Goal: Task Accomplishment & Management: Complete application form

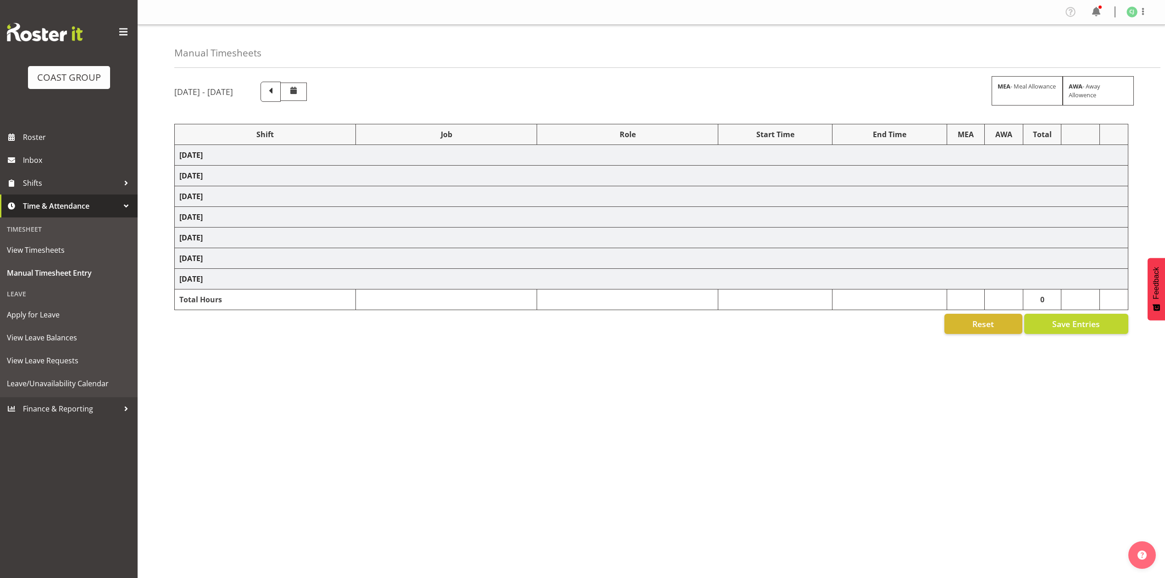
select select "8960"
select select "8654"
select select "10489"
select select "69"
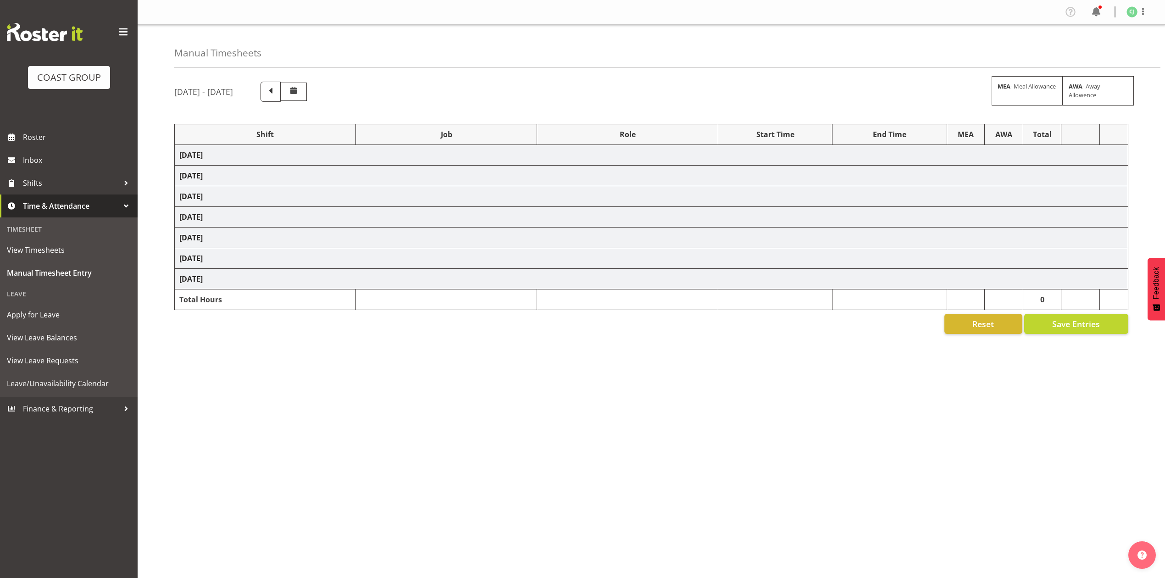
select select "8960"
select select "10038"
select select "8654"
select select "69"
select select "8655"
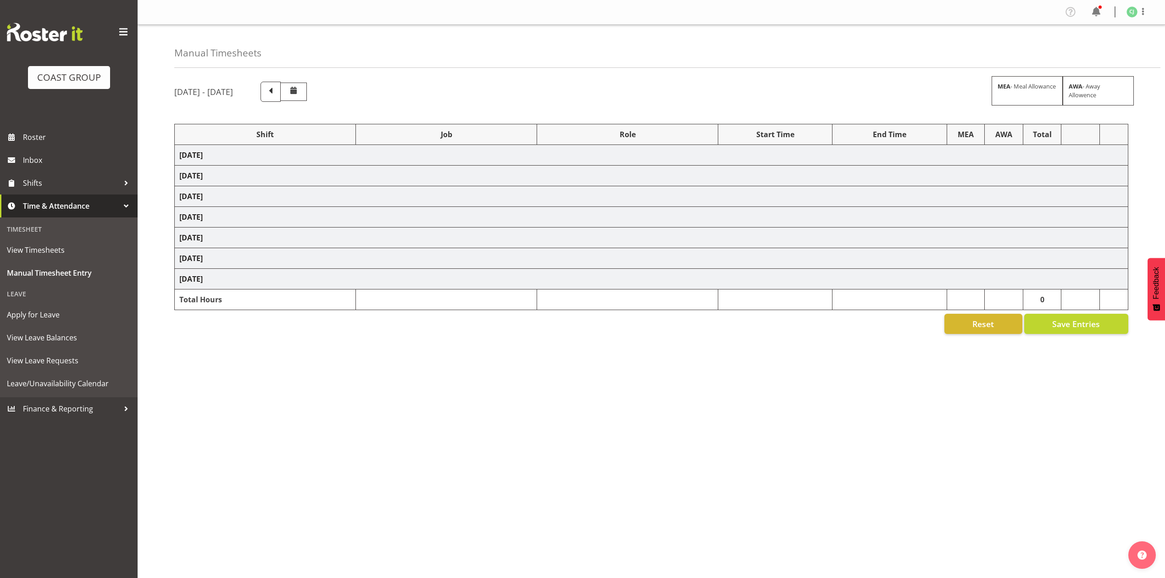
select select "69"
select select "8960"
select select "10038"
select select "10613"
select select "69"
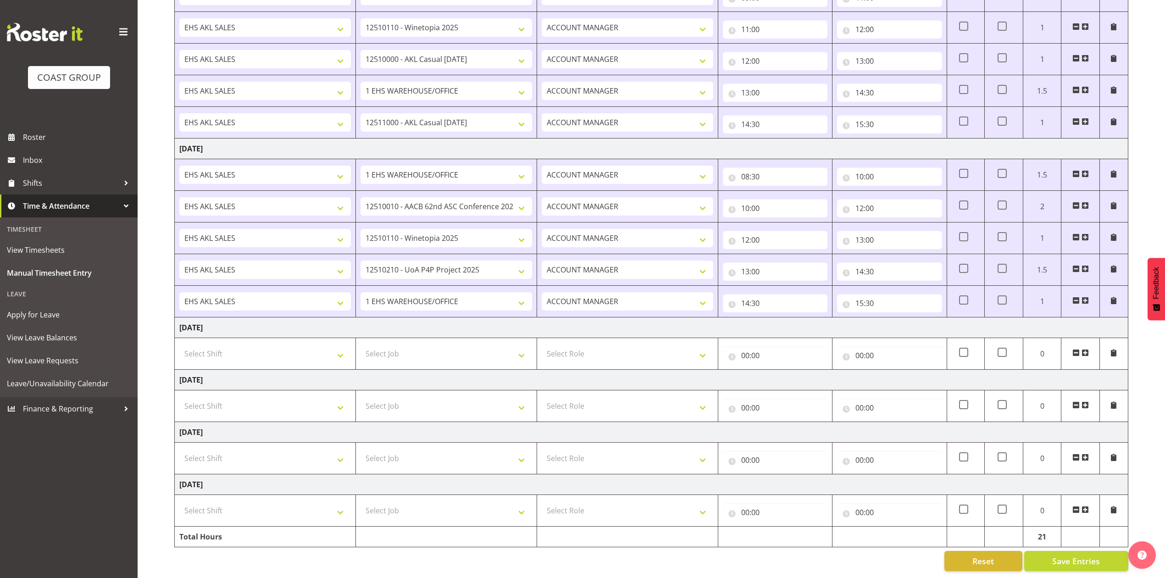
scroll to position [378, 0]
click at [295, 449] on select "Select Shift EHS AKL SALES" at bounding box center [265, 458] width 172 height 18
select select "1327"
click at [179, 449] on select "Select Shift EHS AKL SALES" at bounding box center [265, 458] width 172 height 18
click at [578, 453] on select "Select Role ACCOUNT MANAGER Account Manager" at bounding box center [628, 458] width 172 height 18
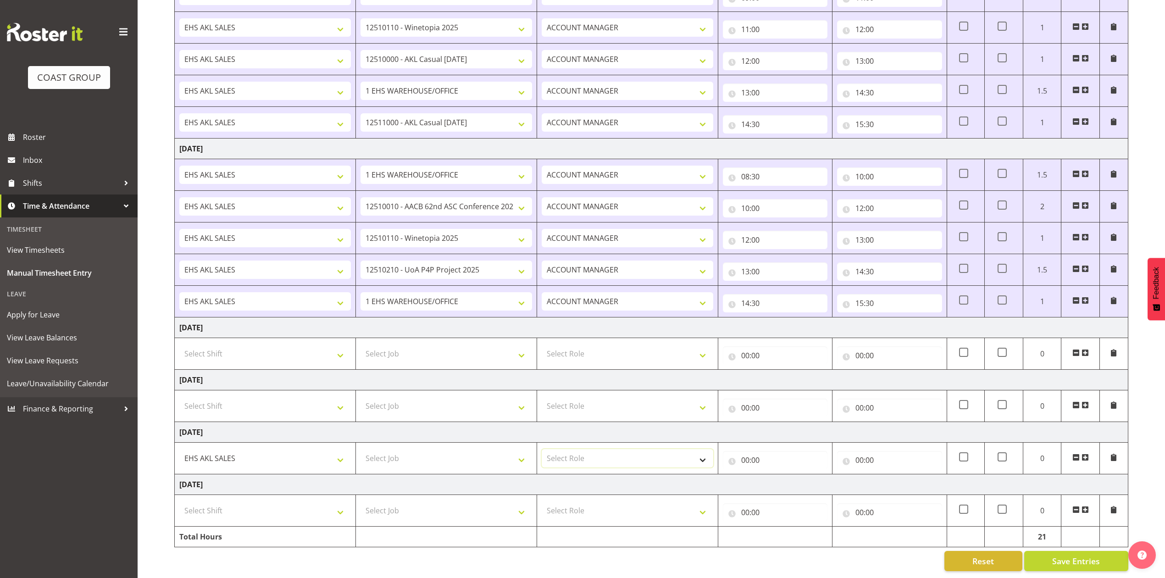
select select "197"
click at [542, 449] on select "Select Role ACCOUNT MANAGER Account Manager" at bounding box center [628, 458] width 172 height 18
click at [745, 451] on input "00:00" at bounding box center [775, 460] width 105 height 18
click at [781, 476] on select "00 01 02 03 04 05 06 07 08 09 10 11 12 13 14 15 16 17 18 19 20 21 22 23" at bounding box center [785, 484] width 21 height 18
select select "8"
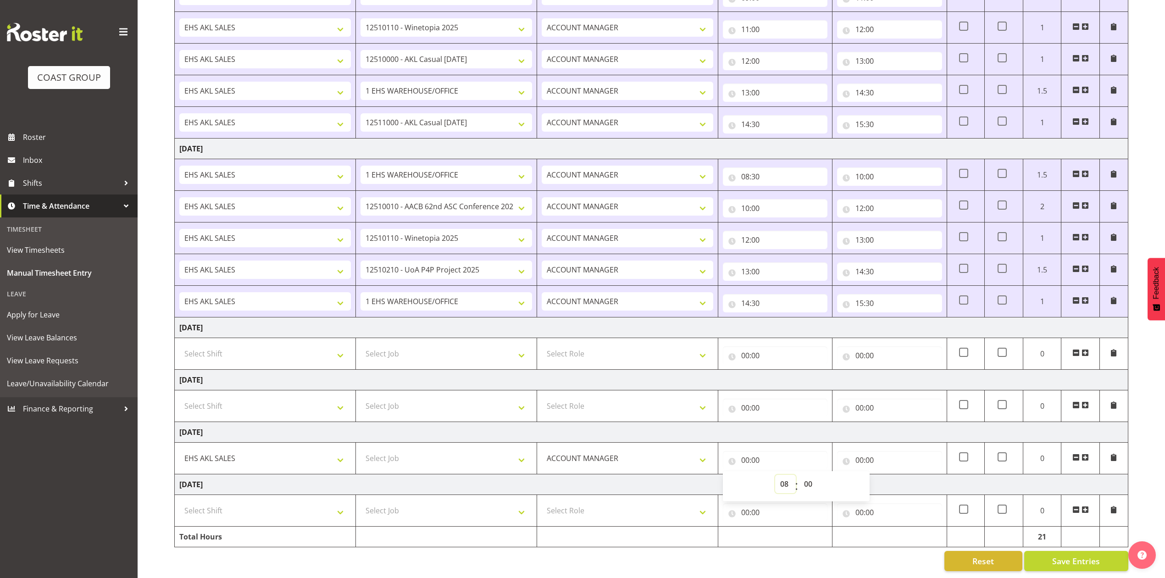
click at [775, 475] on select "00 01 02 03 04 05 06 07 08 09 10 11 12 13 14 15 16 17 18 19 20 21 22 23" at bounding box center [785, 484] width 21 height 18
type input "08:00"
click at [807, 479] on select "00 01 02 03 04 05 06 07 08 09 10 11 12 13 14 15 16 17 18 19 20 21 22 23 24 25 2…" at bounding box center [809, 484] width 21 height 18
select select "30"
click at [799, 475] on select "00 01 02 03 04 05 06 07 08 09 10 11 12 13 14 15 16 17 18 19 20 21 22 23 24 25 2…" at bounding box center [809, 484] width 21 height 18
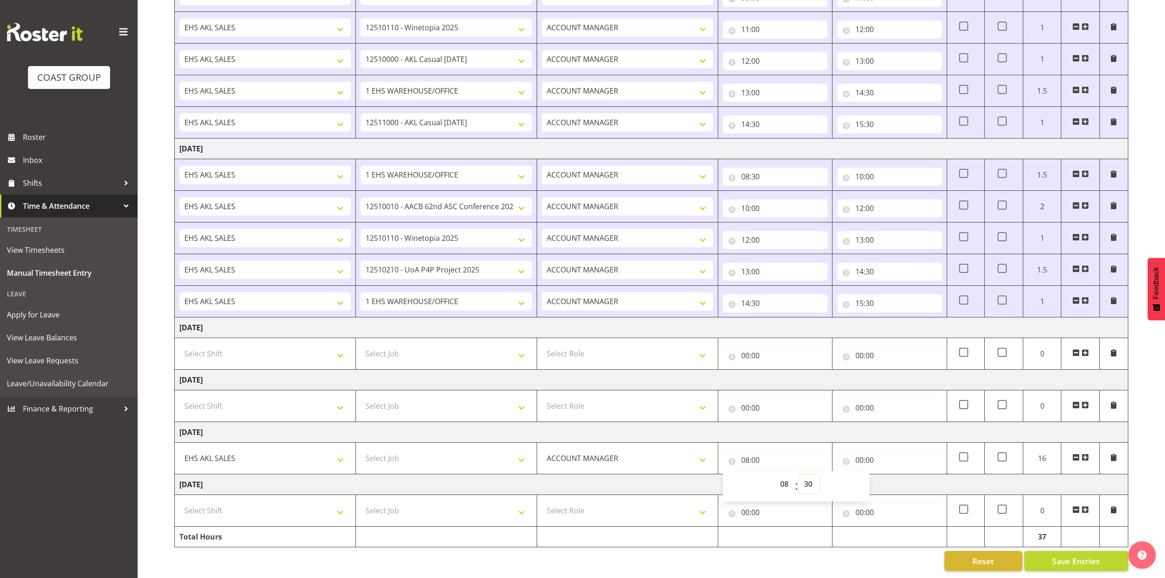
type input "08:30"
click at [857, 451] on input "00:00" at bounding box center [889, 460] width 105 height 18
click at [898, 476] on select "00 01 02 03 04 05 06 07 08 09 10 11 12 13 14 15 16 17 18 19 20 21 22 23" at bounding box center [899, 484] width 21 height 18
select select "9"
click at [889, 475] on select "00 01 02 03 04 05 06 07 08 09 10 11 12 13 14 15 16 17 18 19 20 21 22 23" at bounding box center [899, 484] width 21 height 18
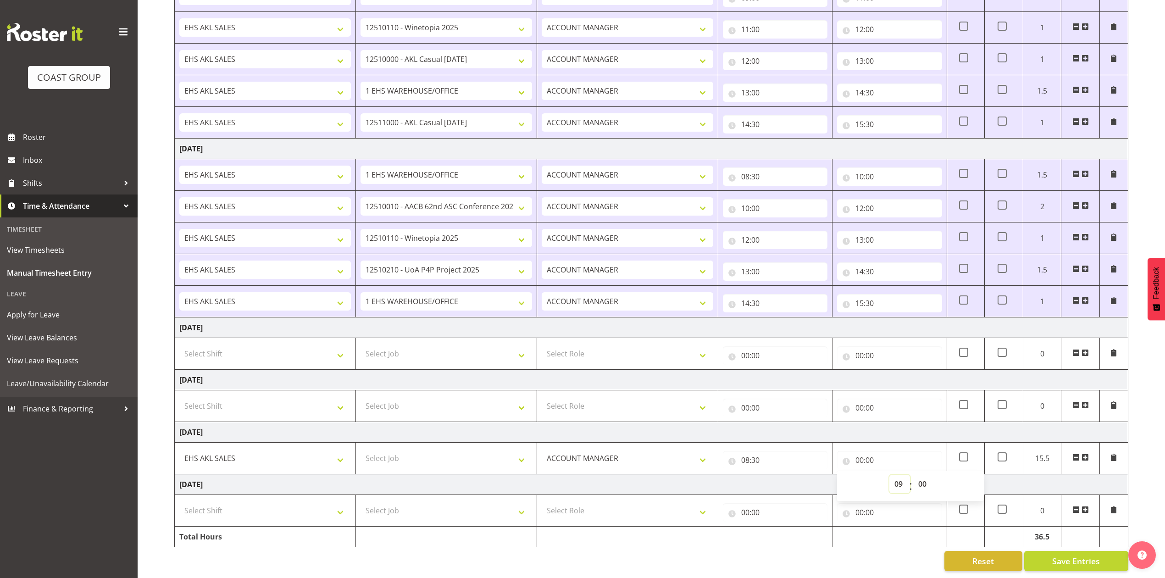
type input "09:00"
click at [1087, 454] on span at bounding box center [1085, 457] width 7 height 7
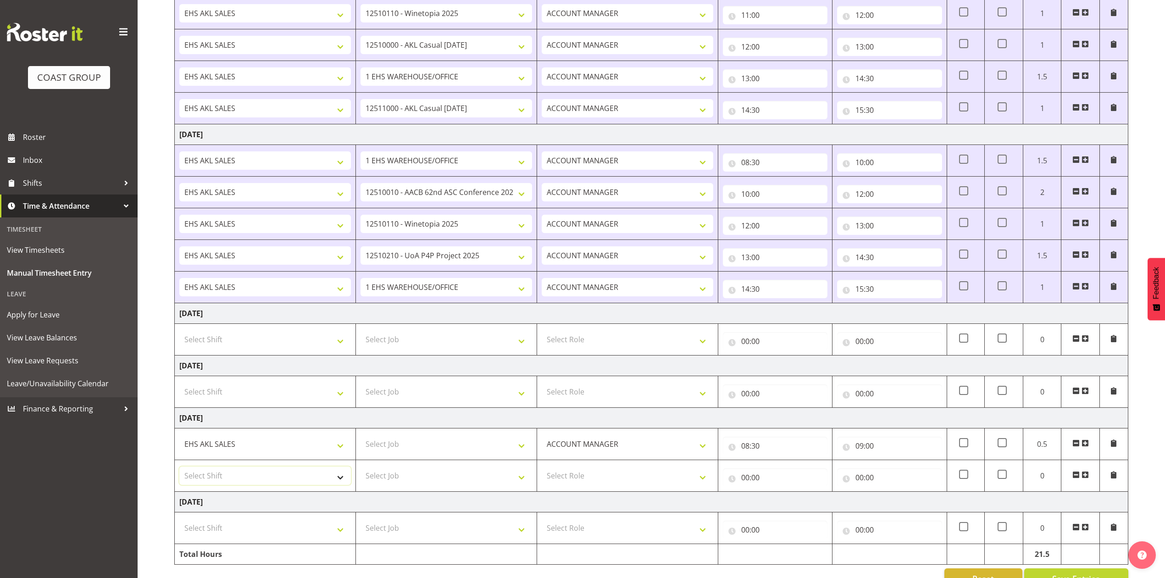
click at [278, 485] on select "Select Shift EHS AKL SALES" at bounding box center [265, 475] width 172 height 18
select select "1327"
click at [179, 471] on select "Select Shift EHS AKL SALES" at bounding box center [265, 475] width 172 height 18
click at [564, 482] on select "Select Role ACCOUNT MANAGER Account Manager" at bounding box center [628, 475] width 172 height 18
select select "197"
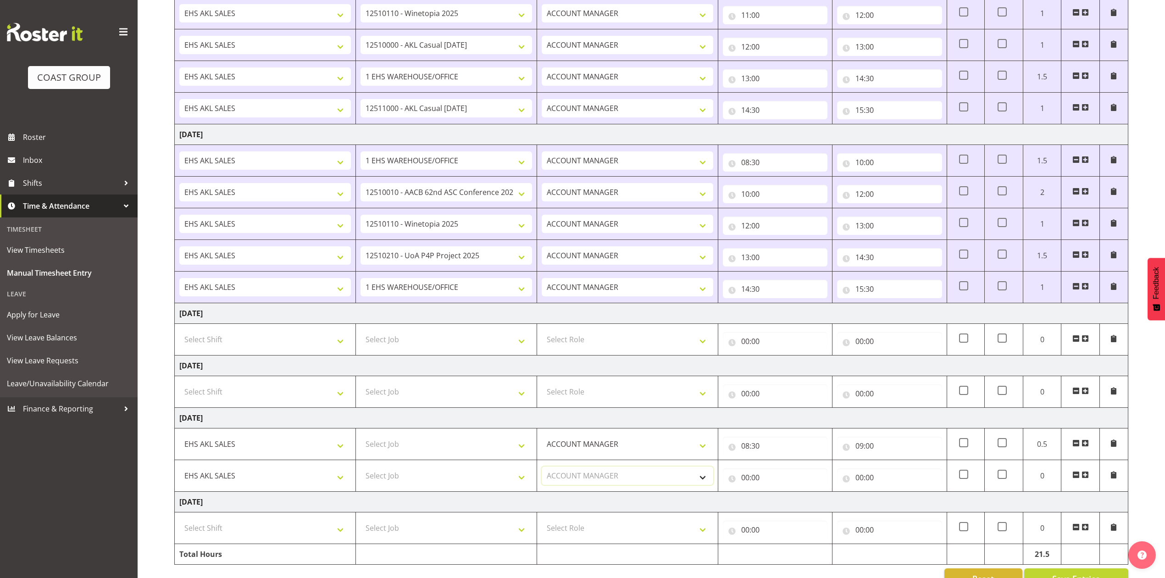
click at [542, 471] on select "Select Role ACCOUNT MANAGER Account Manager" at bounding box center [628, 475] width 172 height 18
click at [744, 481] on input "00:00" at bounding box center [775, 477] width 105 height 18
click at [789, 507] on select "00 01 02 03 04 05 06 07 08 09 10 11 12 13 14 15 16 17 18 19 20 21 22 23" at bounding box center [785, 501] width 21 height 18
select select "9"
click at [775, 496] on select "00 01 02 03 04 05 06 07 08 09 10 11 12 13 14 15 16 17 18 19 20 21 22 23" at bounding box center [785, 501] width 21 height 18
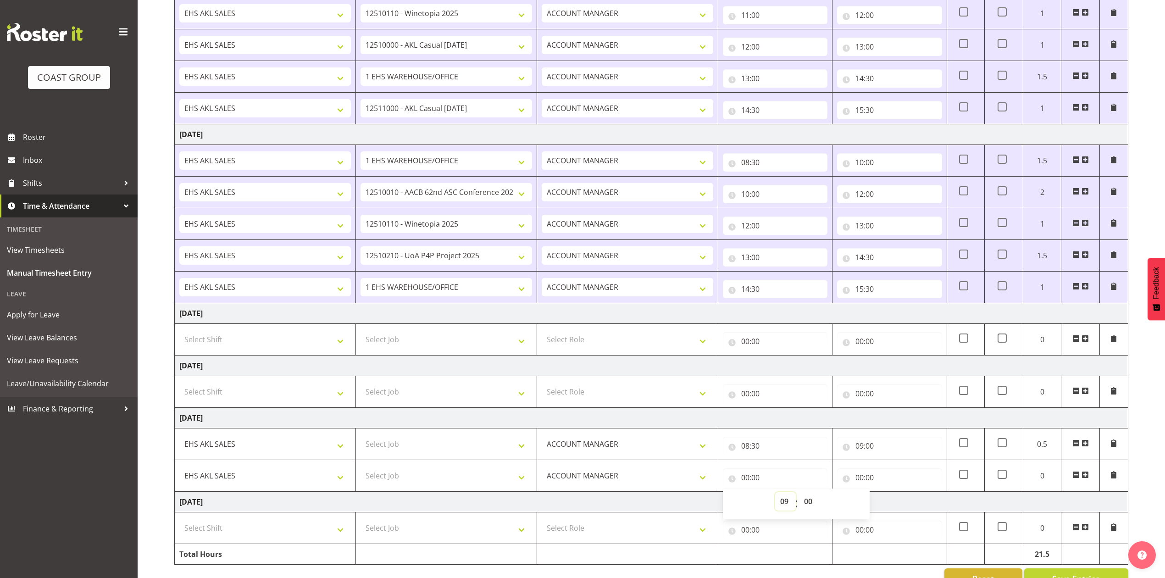
type input "09:00"
click at [861, 485] on input "00:00" at bounding box center [889, 477] width 105 height 18
click at [899, 503] on select "00 01 02 03 04 05 06 07 08 09 10 11 12 13 14 15 16 17 18 19 20 21 22 23" at bounding box center [899, 501] width 21 height 18
select select "10"
click at [889, 496] on select "00 01 02 03 04 05 06 07 08 09 10 11 12 13 14 15 16 17 18 19 20 21 22 23" at bounding box center [899, 501] width 21 height 18
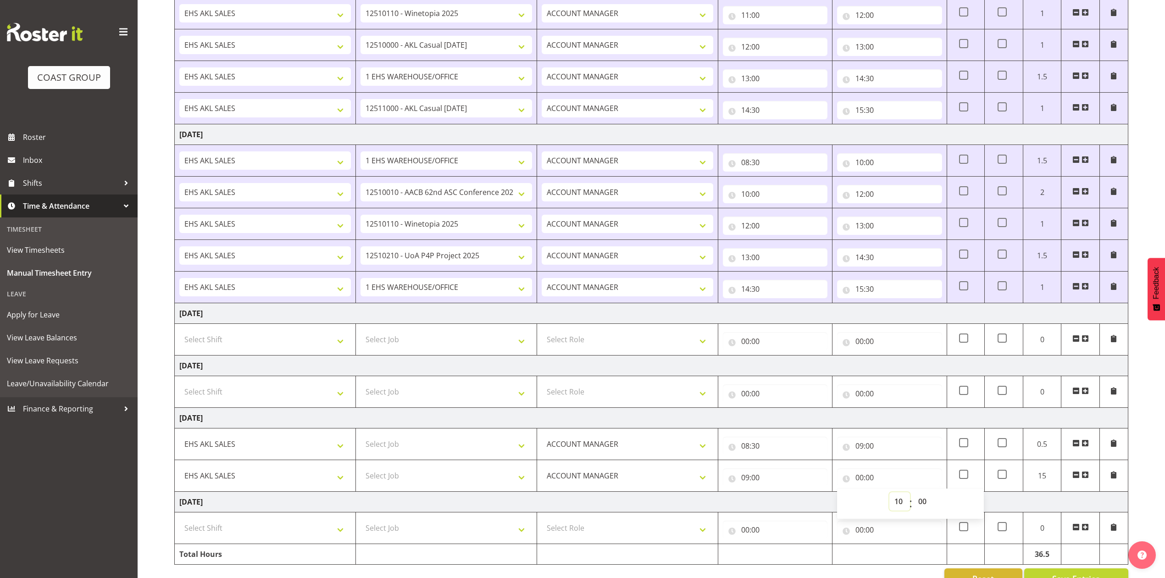
type input "10:00"
click at [1085, 478] on span at bounding box center [1085, 474] width 7 height 7
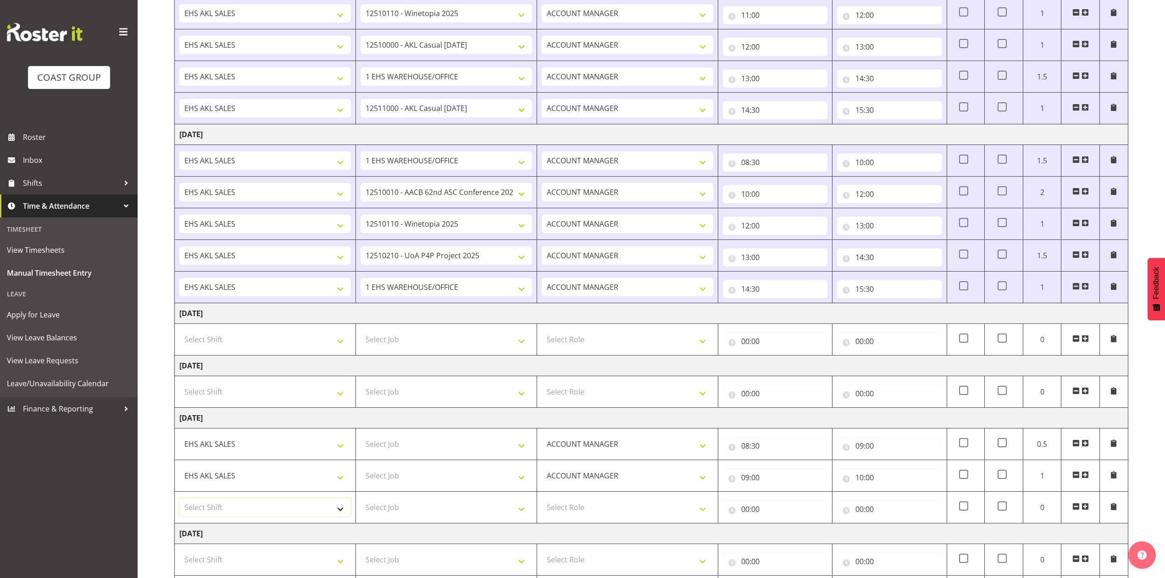
click at [224, 511] on select "Select Shift EHS AKL SALES" at bounding box center [265, 507] width 172 height 18
select select "1327"
click at [179, 503] on select "Select Shift EHS AKL SALES" at bounding box center [265, 507] width 172 height 18
click at [627, 511] on select "Select Role ACCOUNT MANAGER Account Manager" at bounding box center [628, 507] width 172 height 18
select select "197"
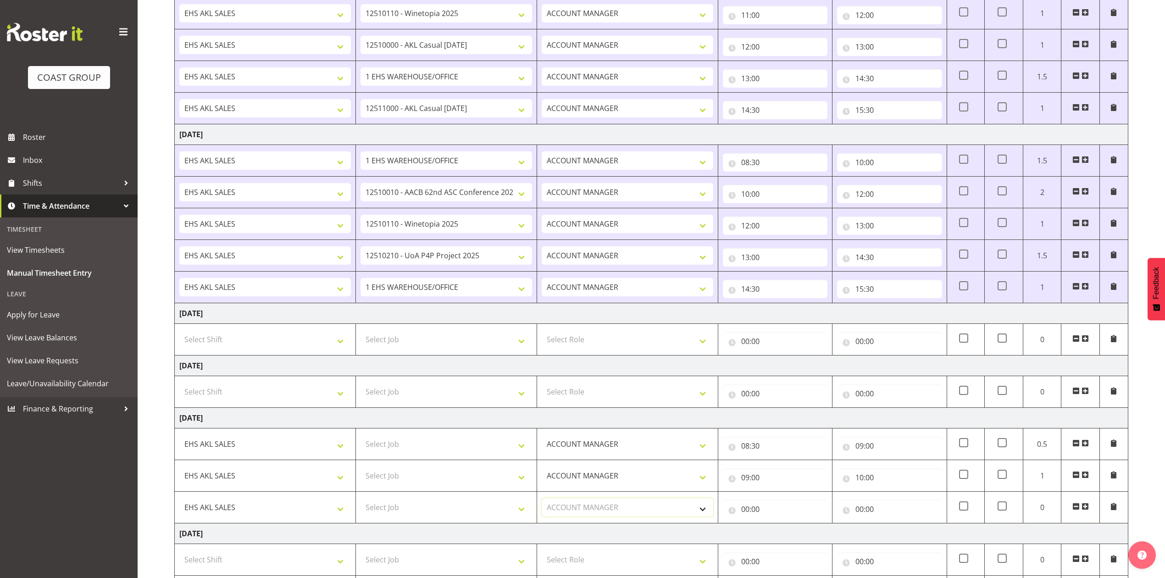
click at [542, 503] on select "Select Role ACCOUNT MANAGER Account Manager" at bounding box center [628, 507] width 172 height 18
click at [749, 515] on input "00:00" at bounding box center [775, 509] width 105 height 18
drag, startPoint x: 783, startPoint y: 539, endPoint x: 779, endPoint y: 528, distance: 10.7
click at [783, 539] on select "00 01 02 03 04 05 06 07 08 09 10 11 12 13 14 15 16 17 18 19 20 21 22 23" at bounding box center [785, 533] width 21 height 18
select select "10"
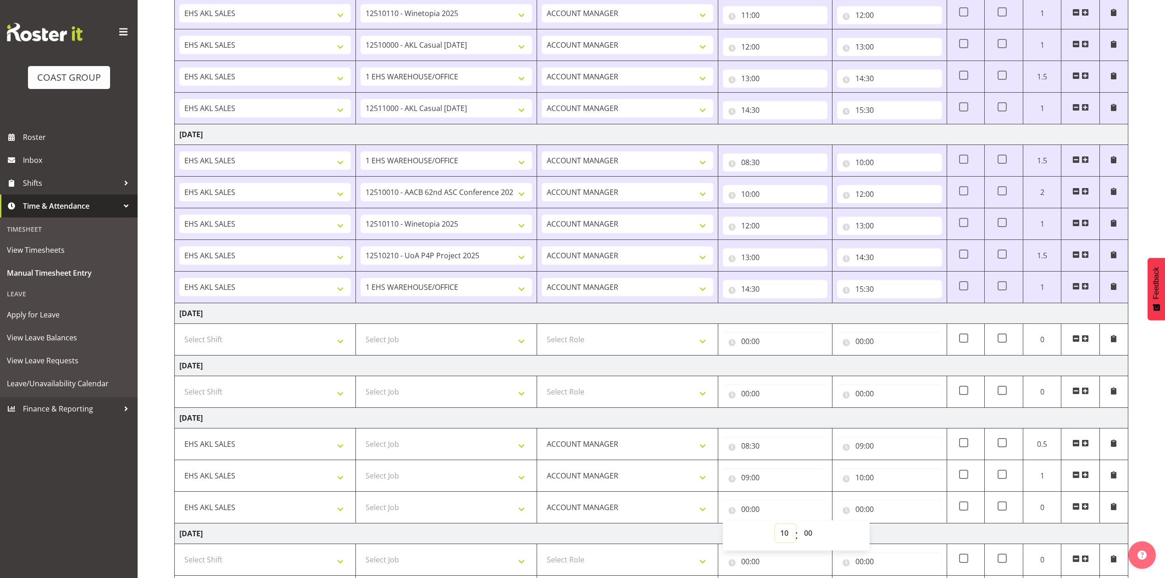
click at [775, 528] on select "00 01 02 03 04 05 06 07 08 09 10 11 12 13 14 15 16 17 18 19 20 21 22 23" at bounding box center [785, 533] width 21 height 18
type input "10:00"
click at [863, 514] on input "00:00" at bounding box center [889, 509] width 105 height 18
click at [905, 534] on select "00 01 02 03 04 05 06 07 08 09 10 11 12 13 14 15 16 17 18 19 20 21 22 23" at bounding box center [899, 533] width 21 height 18
select select "12"
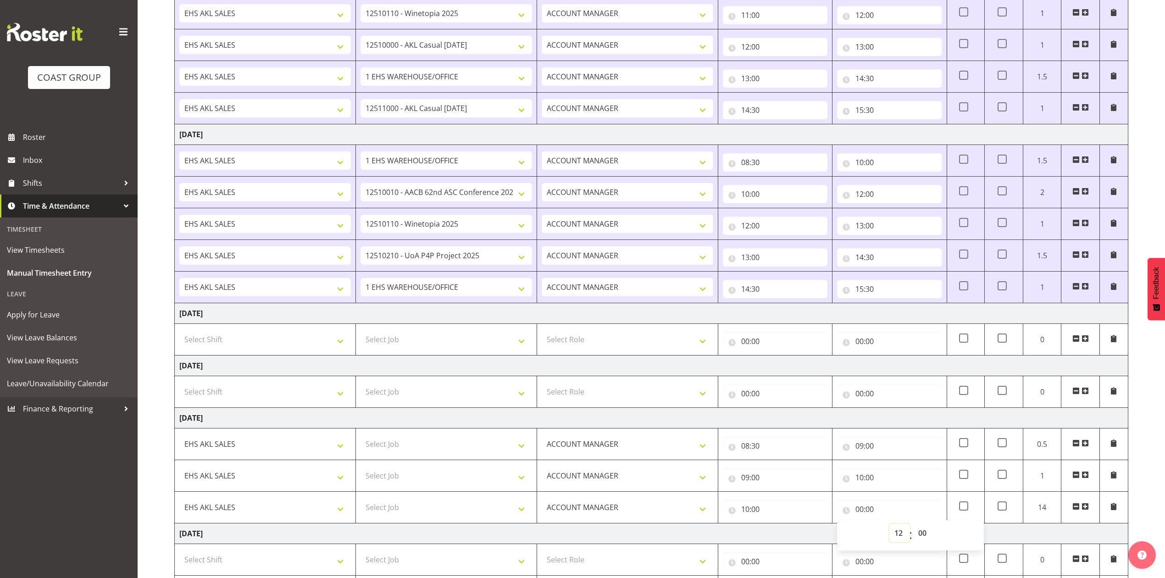
click at [889, 528] on select "00 01 02 03 04 05 06 07 08 09 10 11 12 13 14 15 16 17 18 19 20 21 22 23" at bounding box center [899, 533] width 21 height 18
type input "12:00"
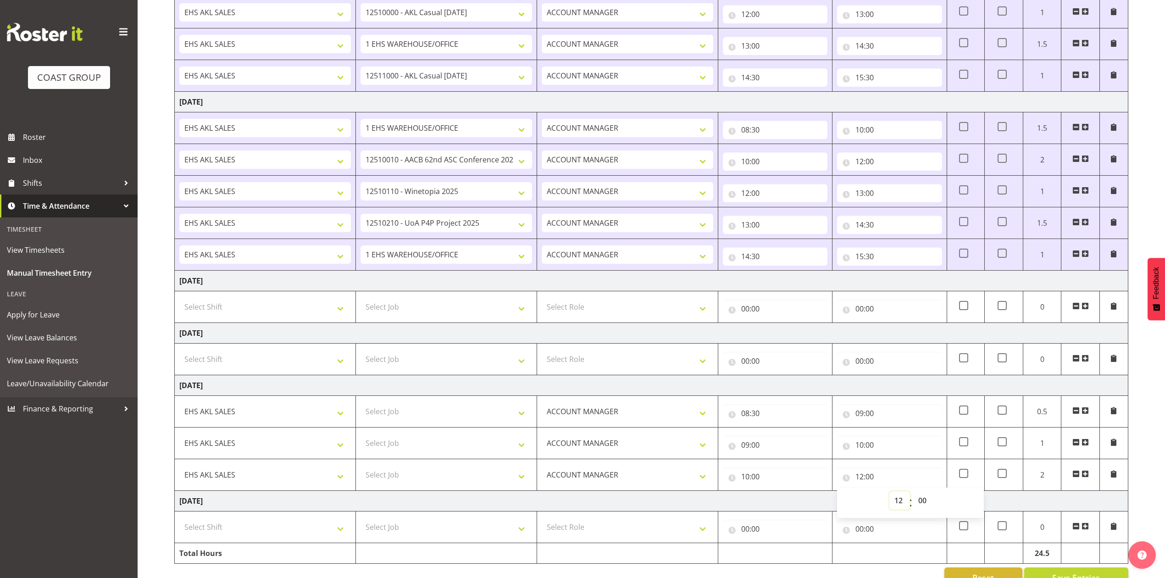
scroll to position [442, 0]
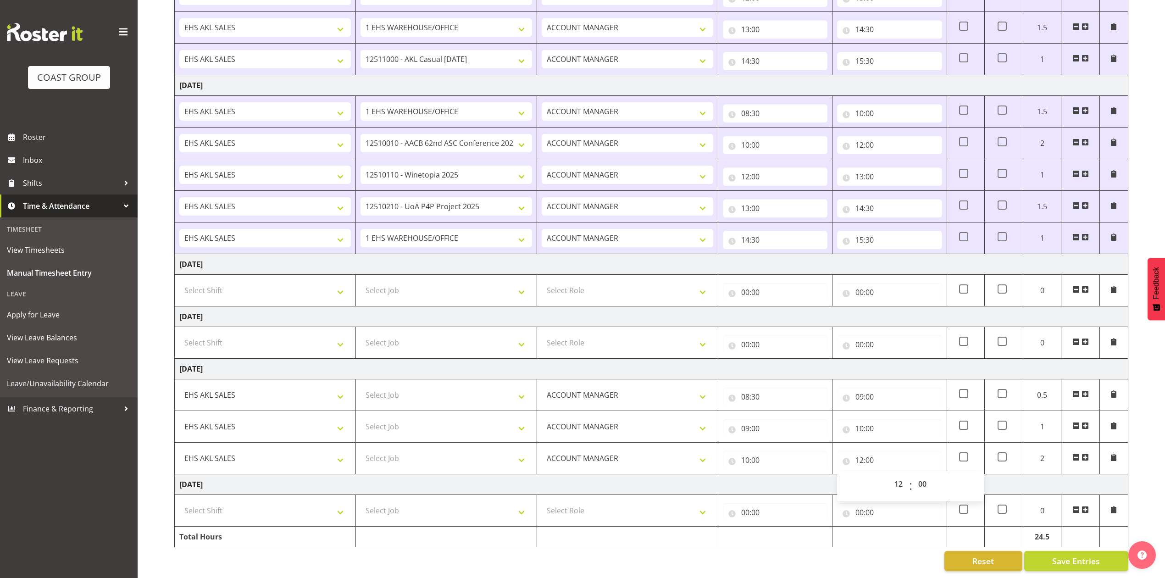
click at [1087, 454] on span at bounding box center [1085, 457] width 7 height 7
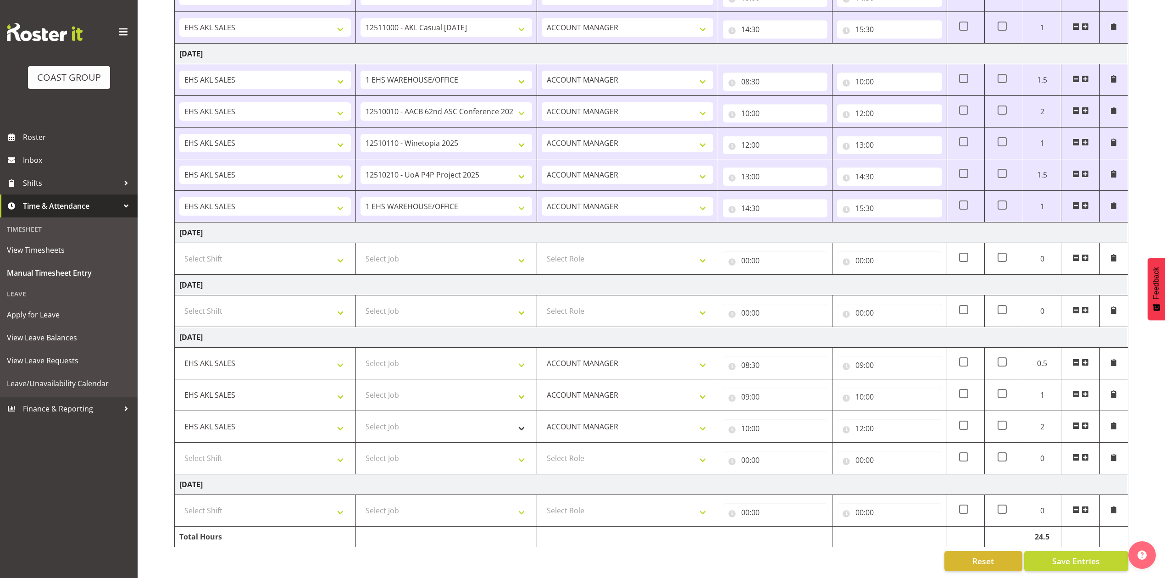
scroll to position [474, 0]
click at [272, 449] on select "Select Shift EHS AKL SALES" at bounding box center [265, 458] width 172 height 18
select select "1327"
click at [179, 449] on select "Select Shift EHS AKL SALES" at bounding box center [265, 458] width 172 height 18
drag, startPoint x: 589, startPoint y: 447, endPoint x: 590, endPoint y: 452, distance: 5.1
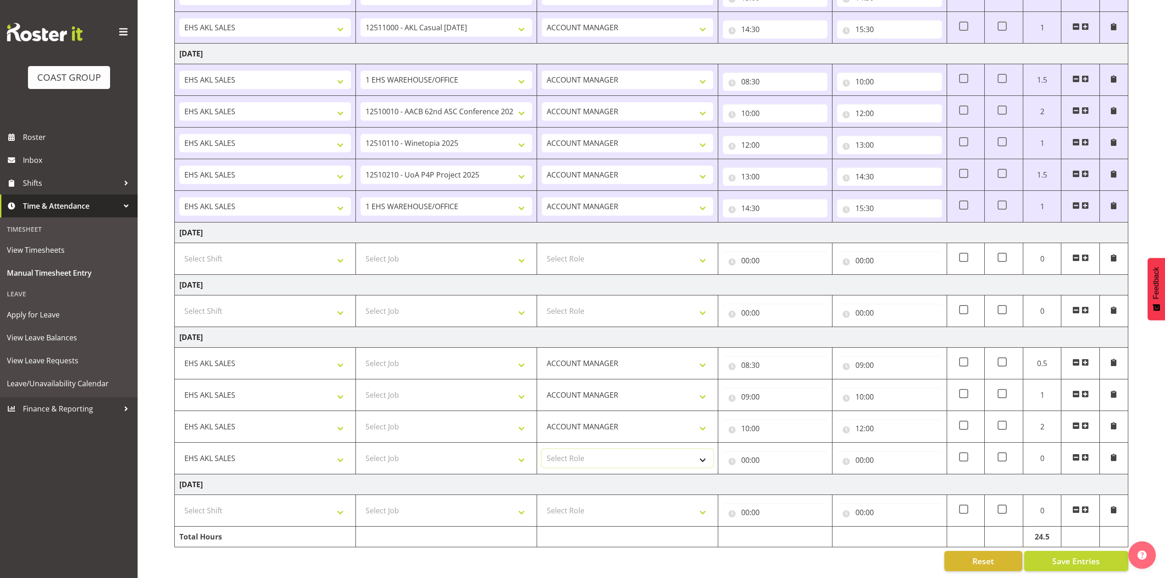
click at [589, 449] on select "Select Role ACCOUNT MANAGER Account Manager" at bounding box center [628, 458] width 172 height 18
select select "197"
click at [542, 449] on select "Select Role ACCOUNT MANAGER Account Manager" at bounding box center [628, 458] width 172 height 18
click at [745, 451] on input "00:00" at bounding box center [775, 460] width 105 height 18
click at [785, 476] on select "00 01 02 03 04 05 06 07 08 09 10 11 12 13 14 15 16 17 18 19 20 21 22 23" at bounding box center [785, 484] width 21 height 18
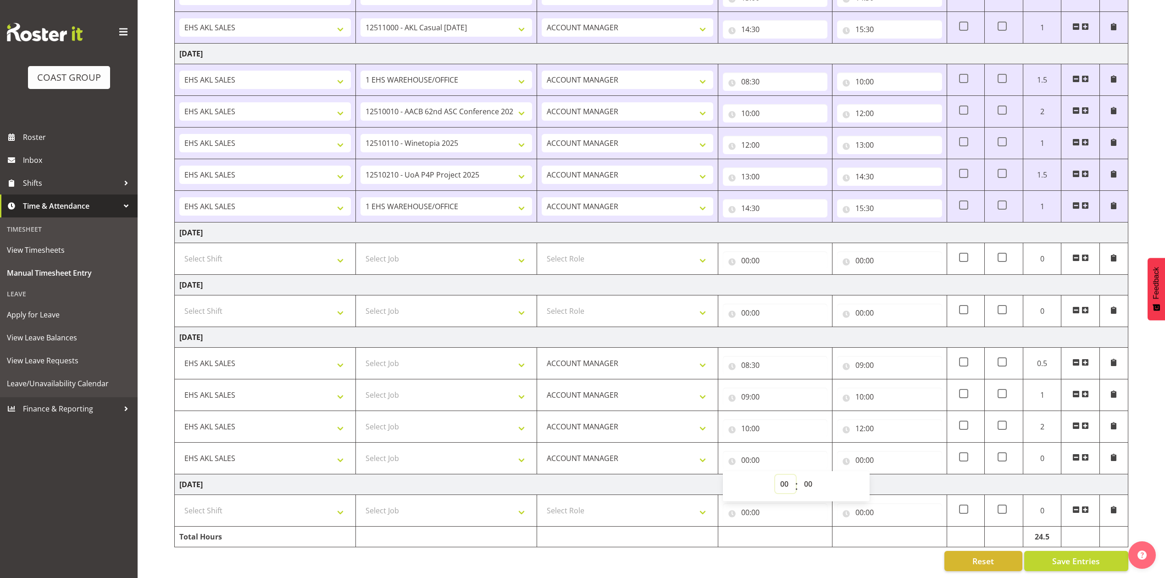
select select "12"
click at [775, 475] on select "00 01 02 03 04 05 06 07 08 09 10 11 12 13 14 15 16 17 18 19 20 21 22 23" at bounding box center [785, 484] width 21 height 18
type input "12:00"
click at [860, 451] on input "00:00" at bounding box center [889, 460] width 105 height 18
drag, startPoint x: 900, startPoint y: 477, endPoint x: 904, endPoint y: 472, distance: 6.6
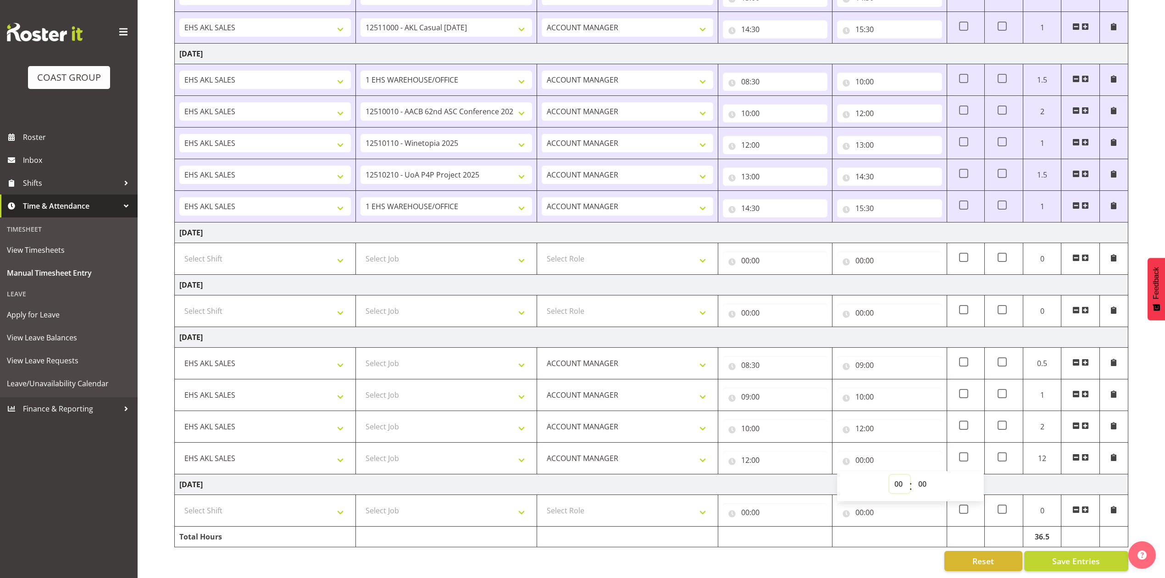
click at [901, 477] on select "00 01 02 03 04 05 06 07 08 09 10 11 12 13 14 15 16 17 18 19 20 21 22 23" at bounding box center [899, 484] width 21 height 18
select select "14"
click at [889, 475] on select "00 01 02 03 04 05 06 07 08 09 10 11 12 13 14 15 16 17 18 19 20 21 22 23" at bounding box center [899, 484] width 21 height 18
type input "14:00"
click at [1085, 454] on span at bounding box center [1085, 457] width 7 height 7
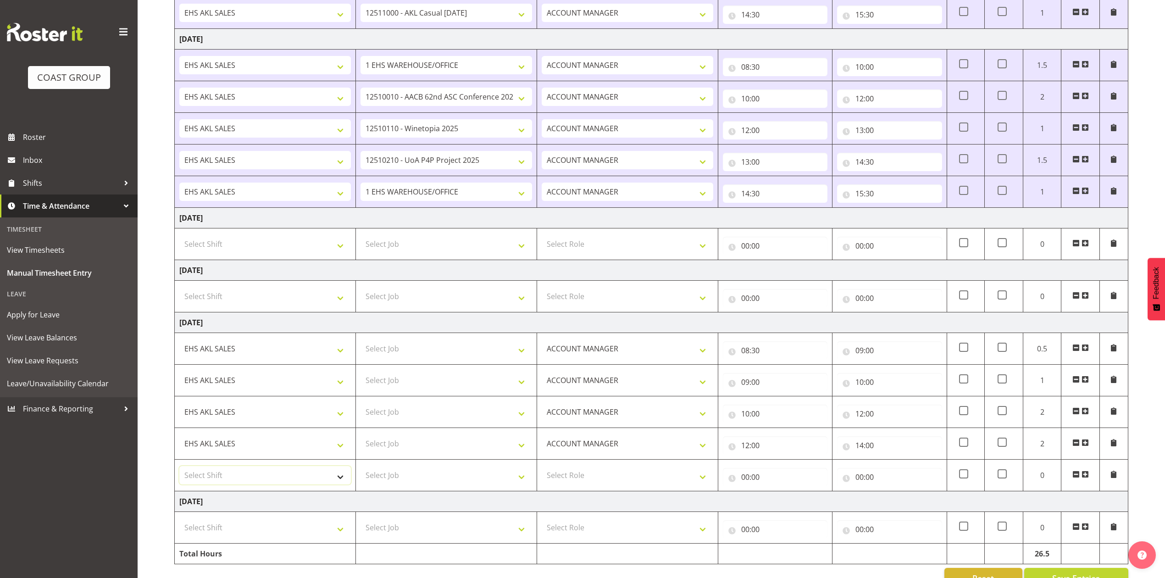
drag, startPoint x: 244, startPoint y: 481, endPoint x: 250, endPoint y: 487, distance: 7.8
click at [244, 481] on select "Select Shift EHS AKL SALES" at bounding box center [265, 475] width 172 height 18
select select "1327"
click at [179, 471] on select "Select Shift EHS AKL SALES" at bounding box center [265, 475] width 172 height 18
click at [569, 484] on select "Select Role ACCOUNT MANAGER Account Manager" at bounding box center [628, 475] width 172 height 18
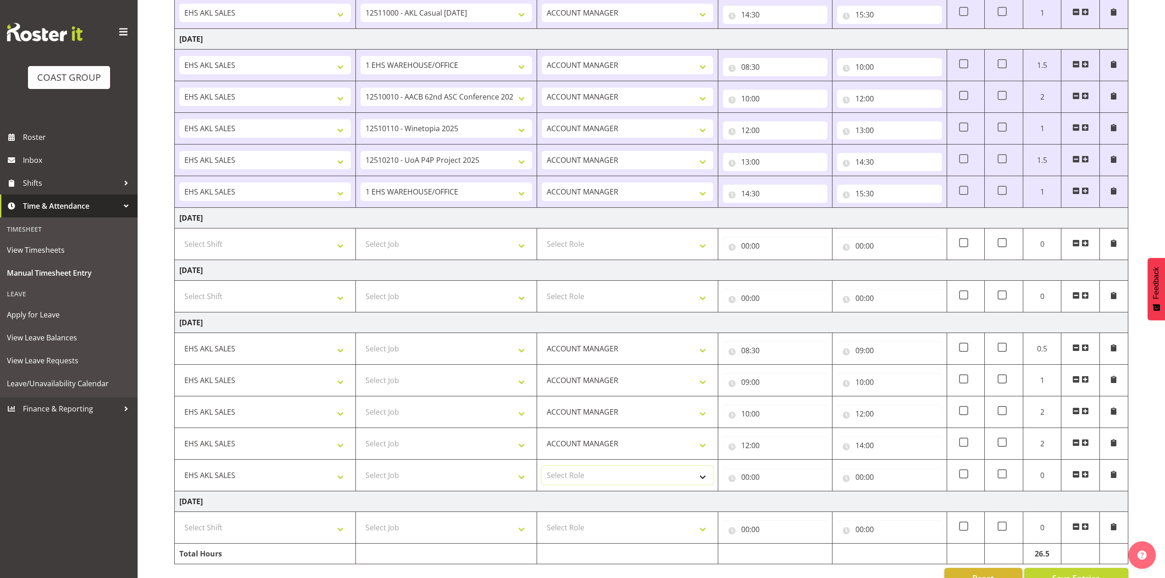
select select "197"
click at [542, 471] on select "Select Role ACCOUNT MANAGER Account Manager" at bounding box center [628, 475] width 172 height 18
click at [747, 481] on input "00:00" at bounding box center [775, 477] width 105 height 18
click at [782, 503] on select "00 01 02 03 04 05 06 07 08 09 10 11 12 13 14 15 16 17 18 19 20 21 22 23" at bounding box center [785, 501] width 21 height 18
select select "14"
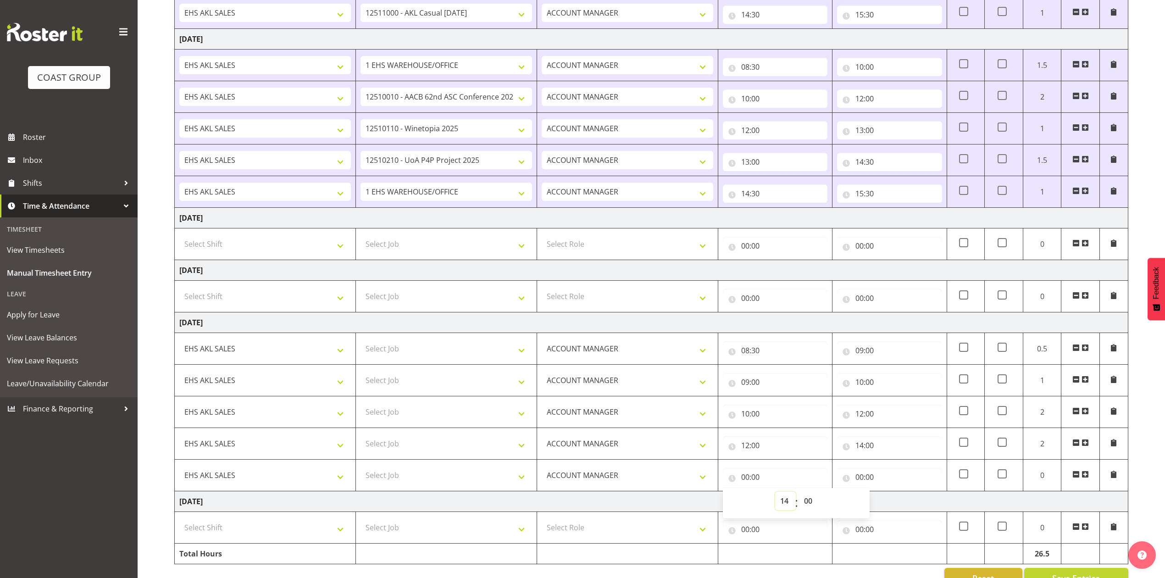
click at [775, 496] on select "00 01 02 03 04 05 06 07 08 09 10 11 12 13 14 15 16 17 18 19 20 21 22 23" at bounding box center [785, 501] width 21 height 18
type input "14:00"
click at [863, 483] on input "00:00" at bounding box center [889, 477] width 105 height 18
click at [898, 503] on select "00 01 02 03 04 05 06 07 08 09 10 11 12 13 14 15 16 17 18 19 20 21 22 23" at bounding box center [899, 501] width 21 height 18
select select "15"
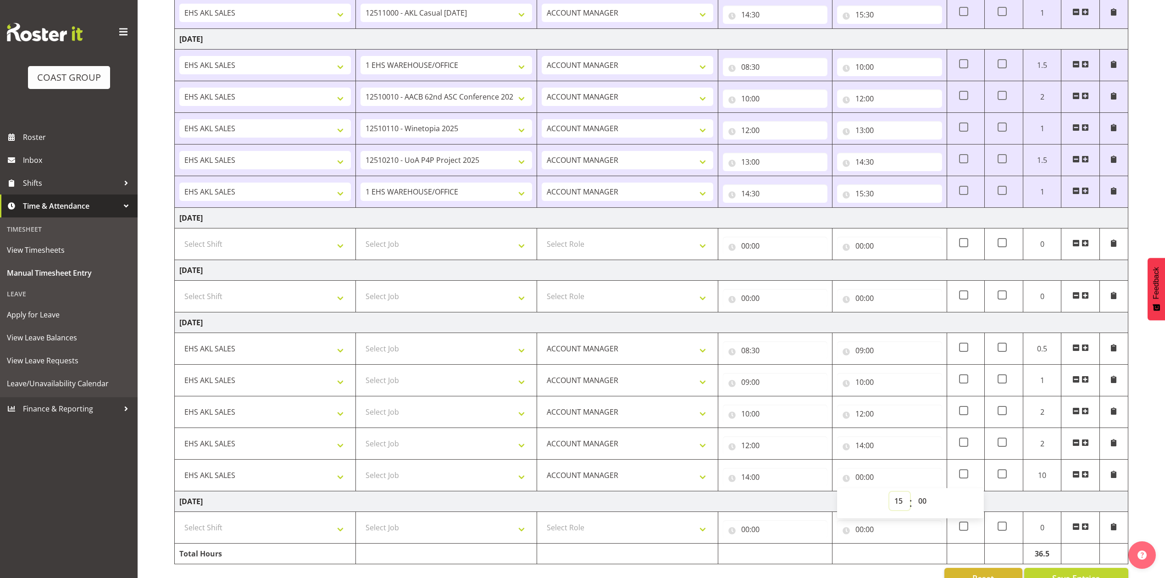
click at [889, 496] on select "00 01 02 03 04 05 06 07 08 09 10 11 12 13 14 15 16 17 18 19 20 21 22 23" at bounding box center [899, 501] width 21 height 18
type input "15:00"
click at [923, 503] on select "00 01 02 03 04 05 06 07 08 09 10 11 12 13 14 15 16 17 18 19 20 21 22 23 24 25 2…" at bounding box center [923, 501] width 21 height 18
select select "30"
click at [913, 496] on select "00 01 02 03 04 05 06 07 08 09 10 11 12 13 14 15 16 17 18 19 20 21 22 23 24 25 2…" at bounding box center [923, 501] width 21 height 18
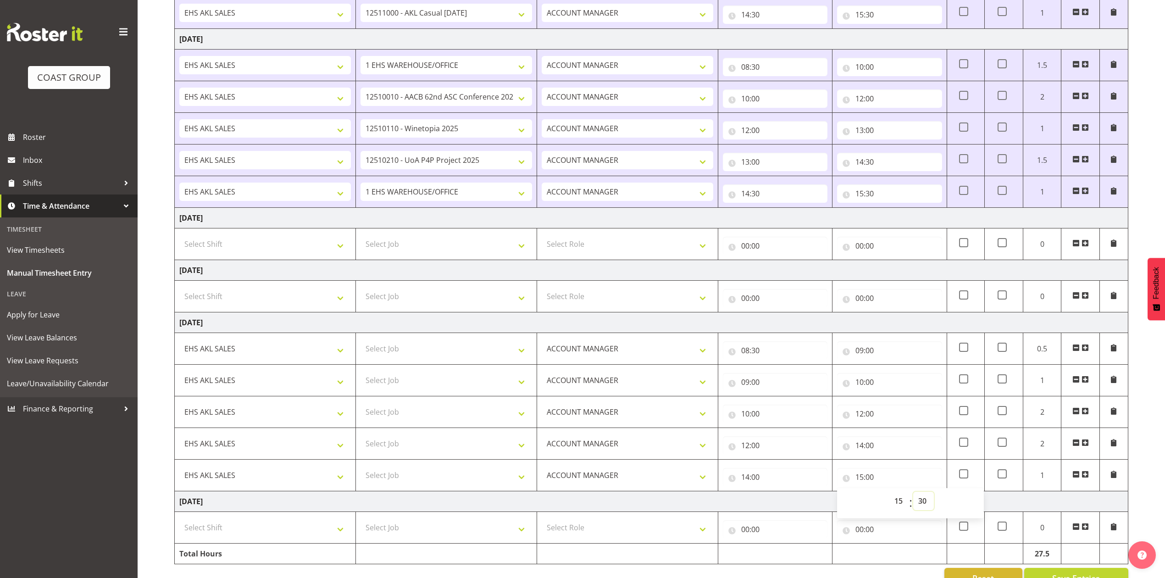
type input "15:30"
click at [784, 505] on td "[DATE]" at bounding box center [652, 501] width 954 height 21
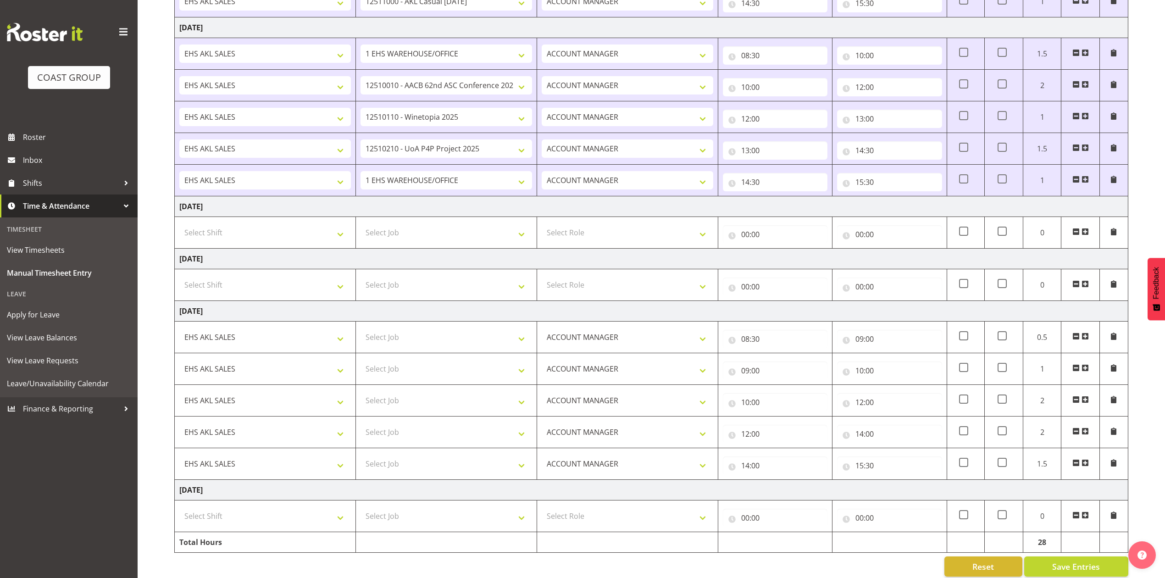
scroll to position [505, 0]
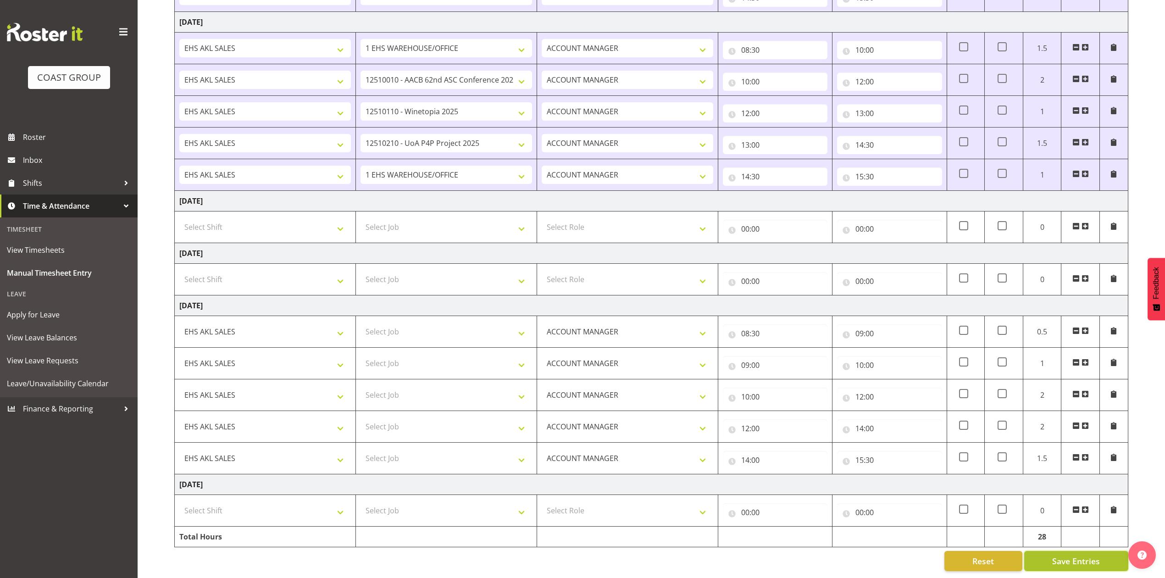
click at [1073, 555] on span "Save Entries" at bounding box center [1076, 561] width 48 height 12
